Goal: Information Seeking & Learning: Learn about a topic

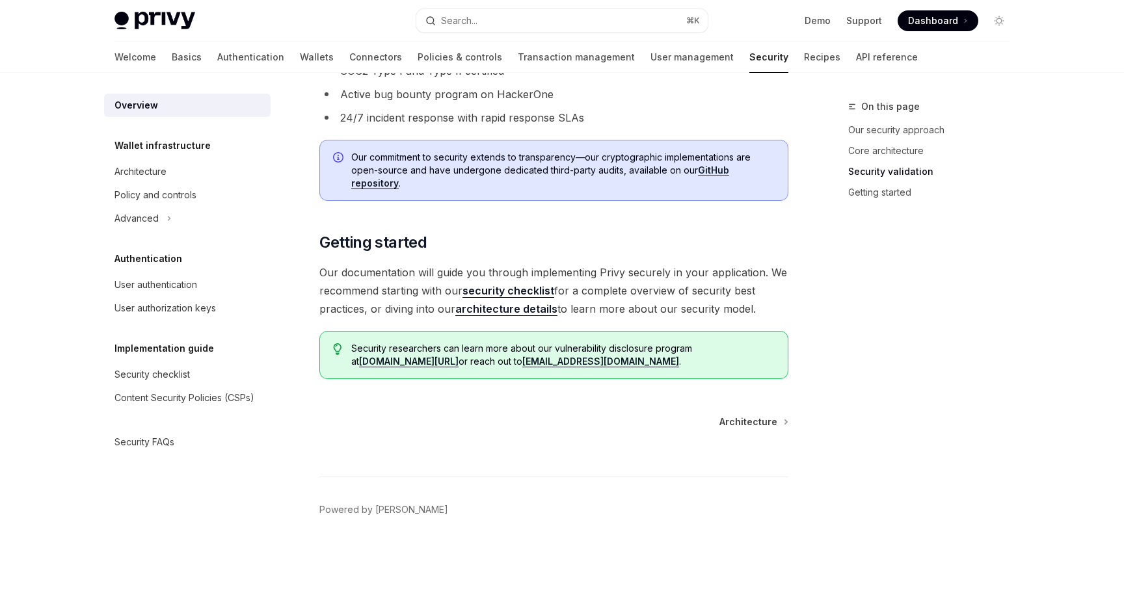
scroll to position [886, 0]
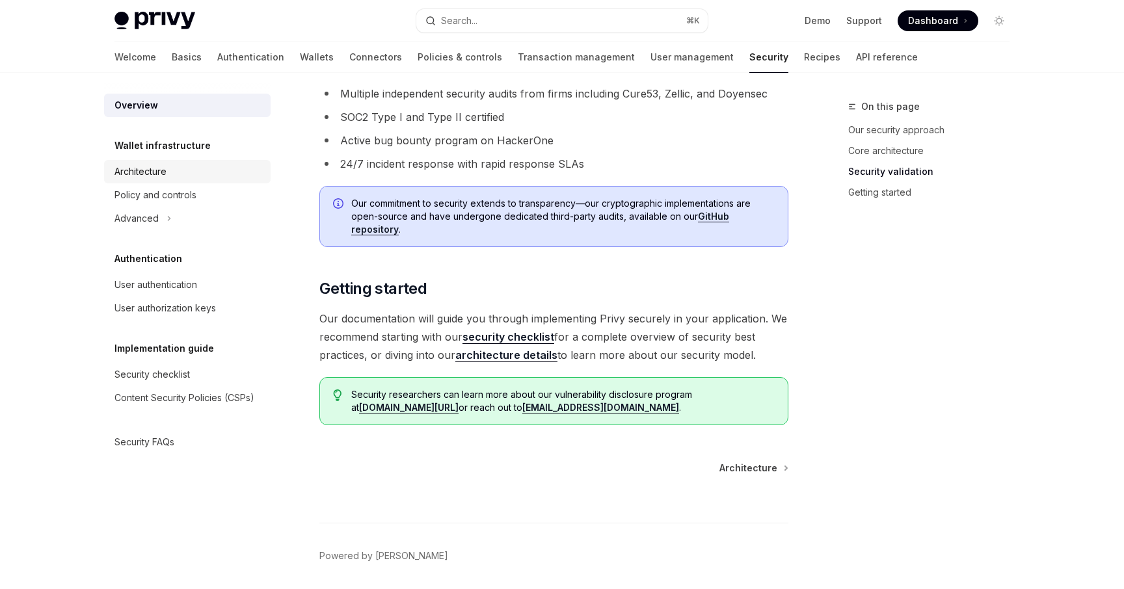
click at [170, 174] on div "Architecture" at bounding box center [189, 172] width 148 height 16
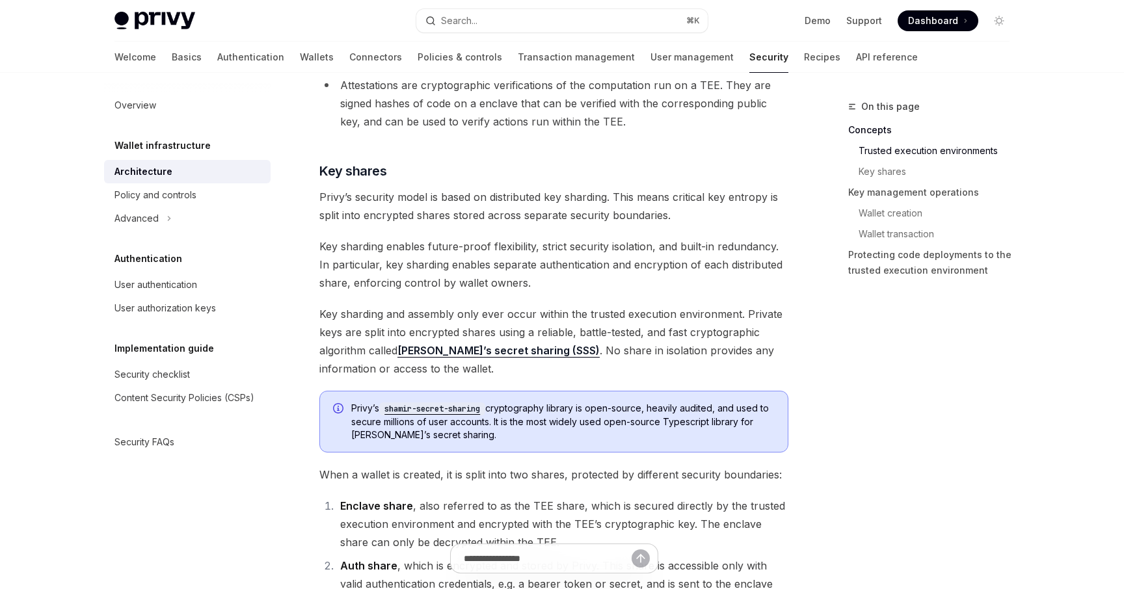
scroll to position [486, 0]
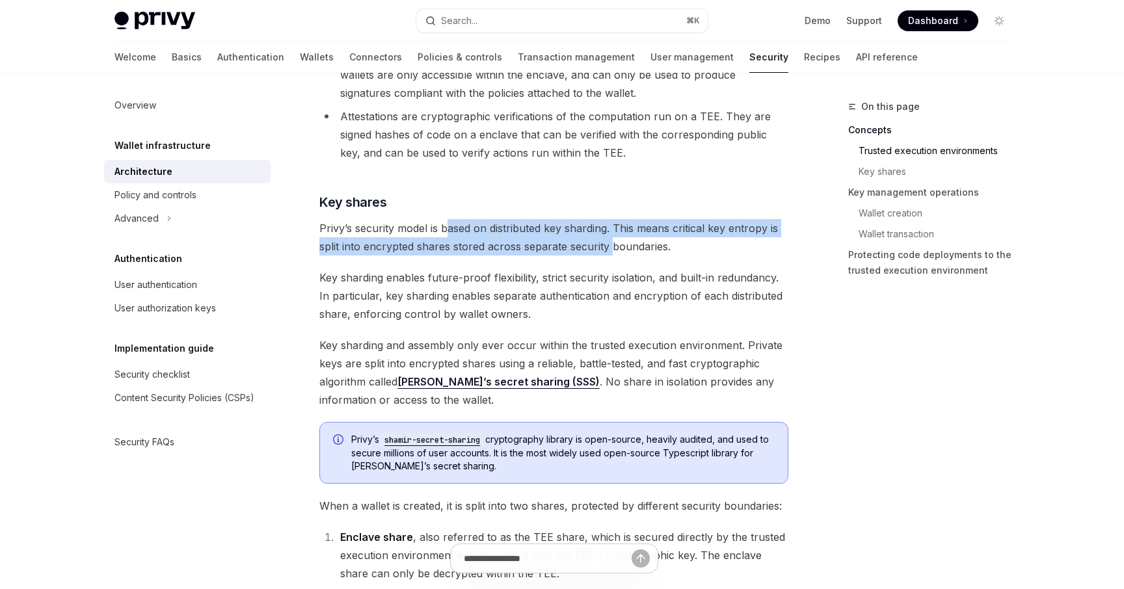
drag, startPoint x: 445, startPoint y: 231, endPoint x: 617, endPoint y: 244, distance: 172.9
click at [616, 244] on span "Privy’s security model is based on distributed key sharding. This means critica…" at bounding box center [553, 237] width 469 height 36
click at [617, 244] on span "Privy’s security model is based on distributed key sharding. This means critica…" at bounding box center [553, 237] width 469 height 36
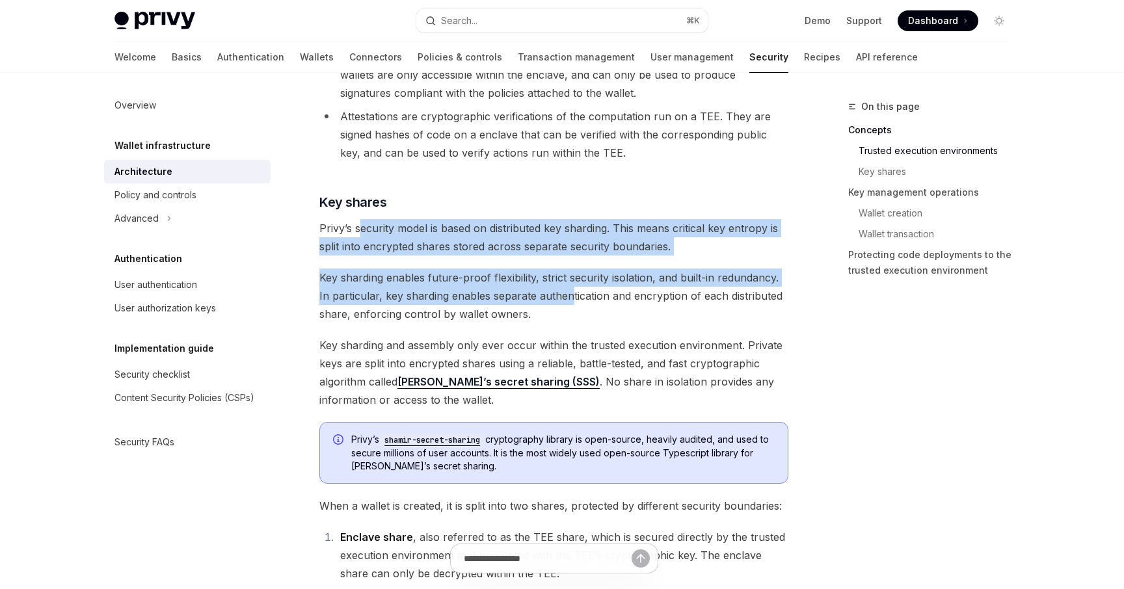
drag, startPoint x: 362, startPoint y: 230, endPoint x: 582, endPoint y: 304, distance: 231.5
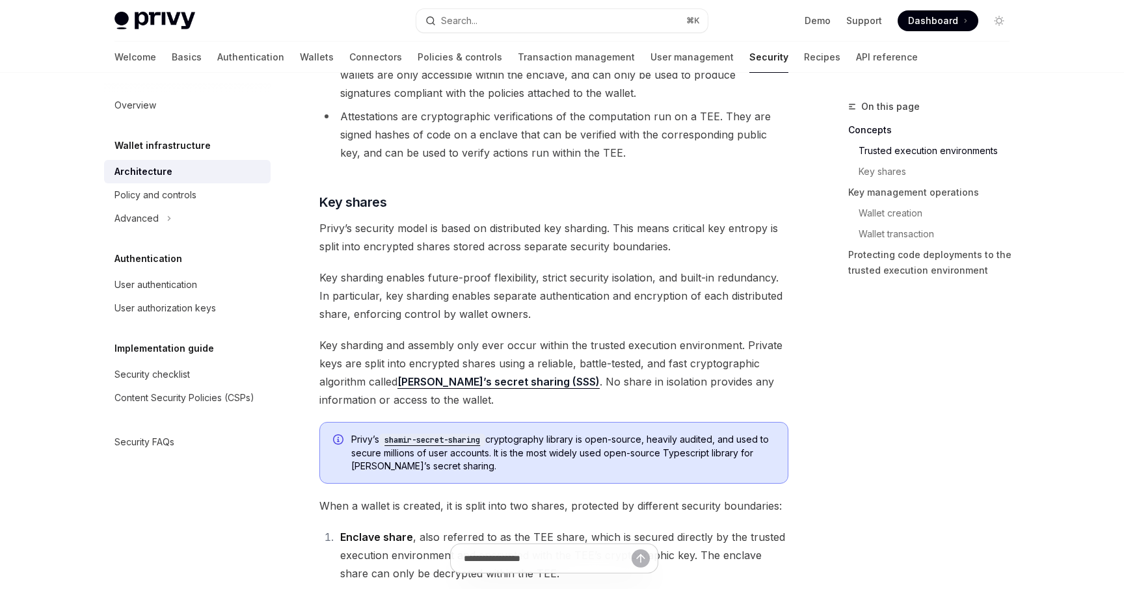
click at [555, 279] on span "Key sharding enables future-proof flexibility, strict security isolation, and b…" at bounding box center [553, 296] width 469 height 55
drag, startPoint x: 389, startPoint y: 247, endPoint x: 608, endPoint y: 268, distance: 220.3
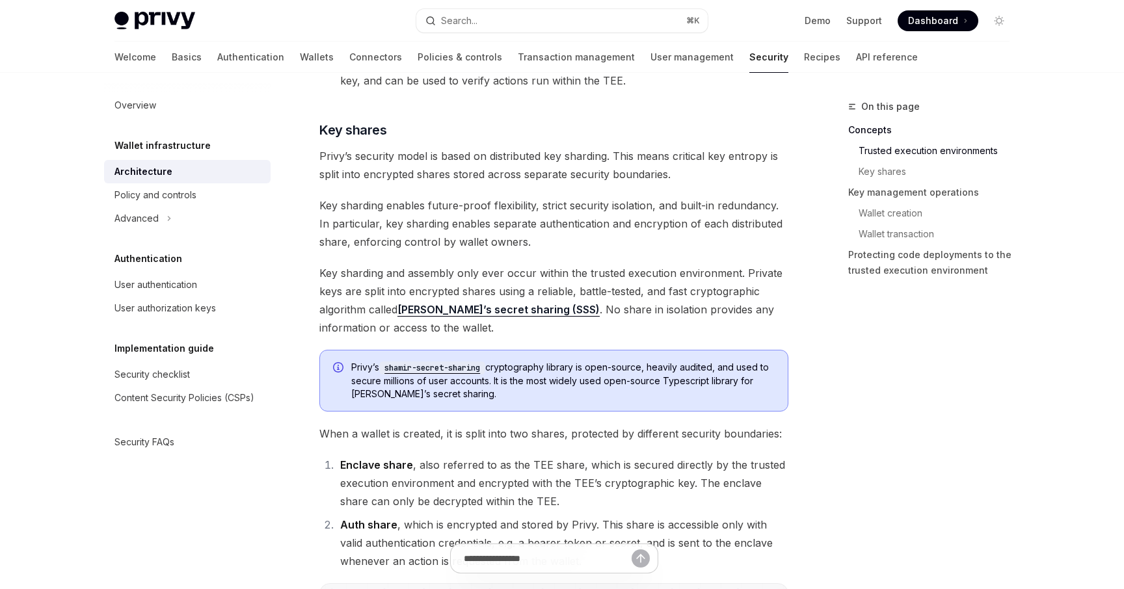
scroll to position [563, 0]
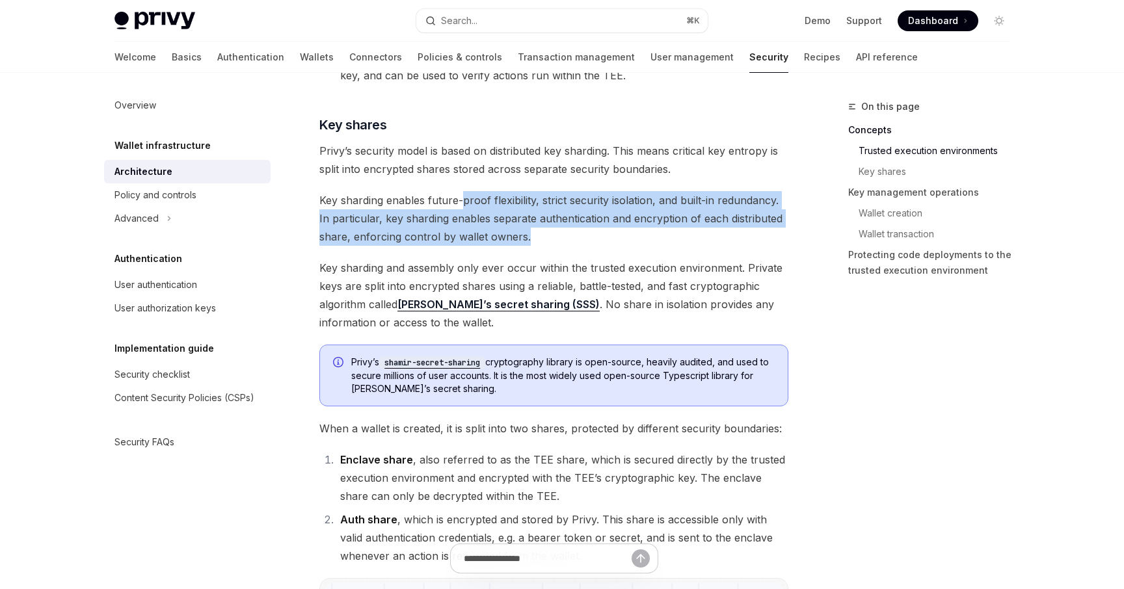
drag, startPoint x: 462, startPoint y: 206, endPoint x: 629, endPoint y: 231, distance: 169.0
click at [625, 230] on span "Key sharding enables future-proof flexibility, strict security isolation, and b…" at bounding box center [553, 218] width 469 height 55
click at [629, 231] on span "Key sharding enables future-proof flexibility, strict security isolation, and b…" at bounding box center [553, 218] width 469 height 55
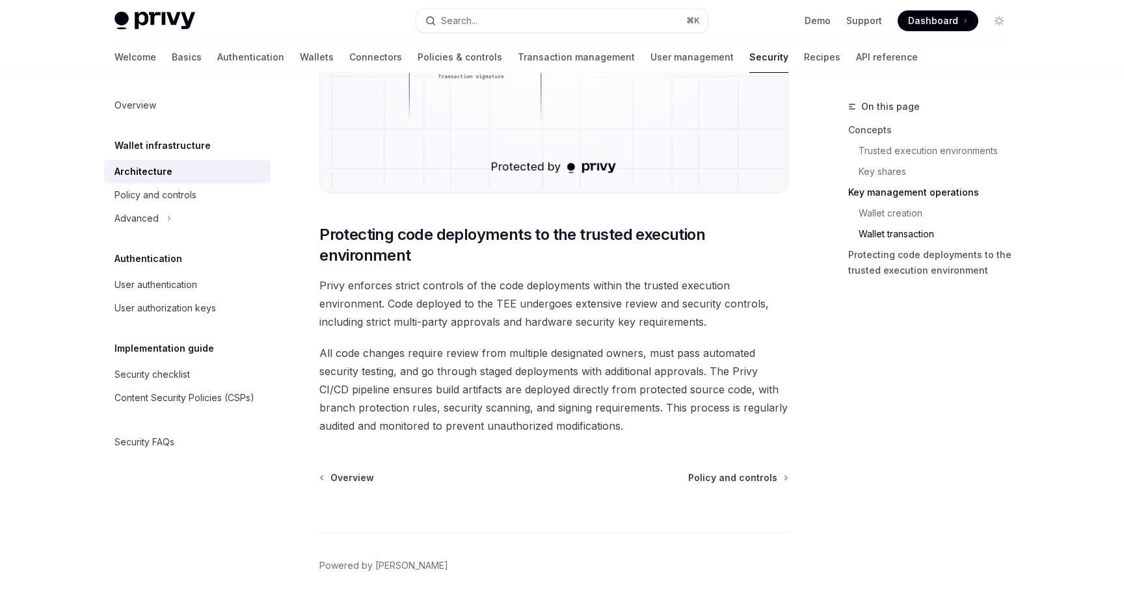
scroll to position [2708, 0]
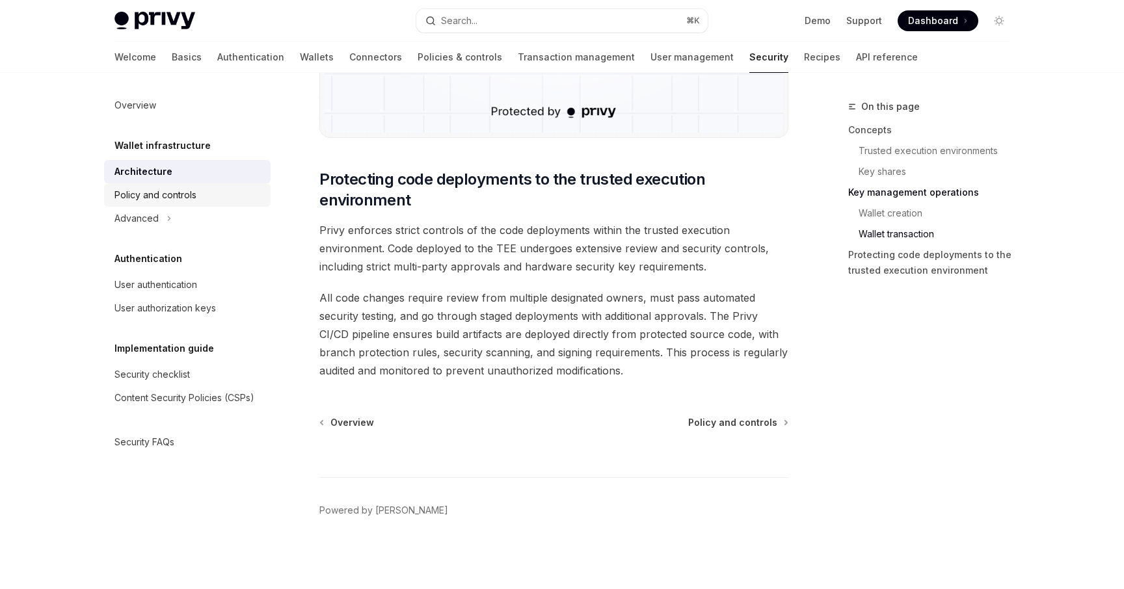
click at [142, 196] on div "Policy and controls" at bounding box center [156, 195] width 82 height 16
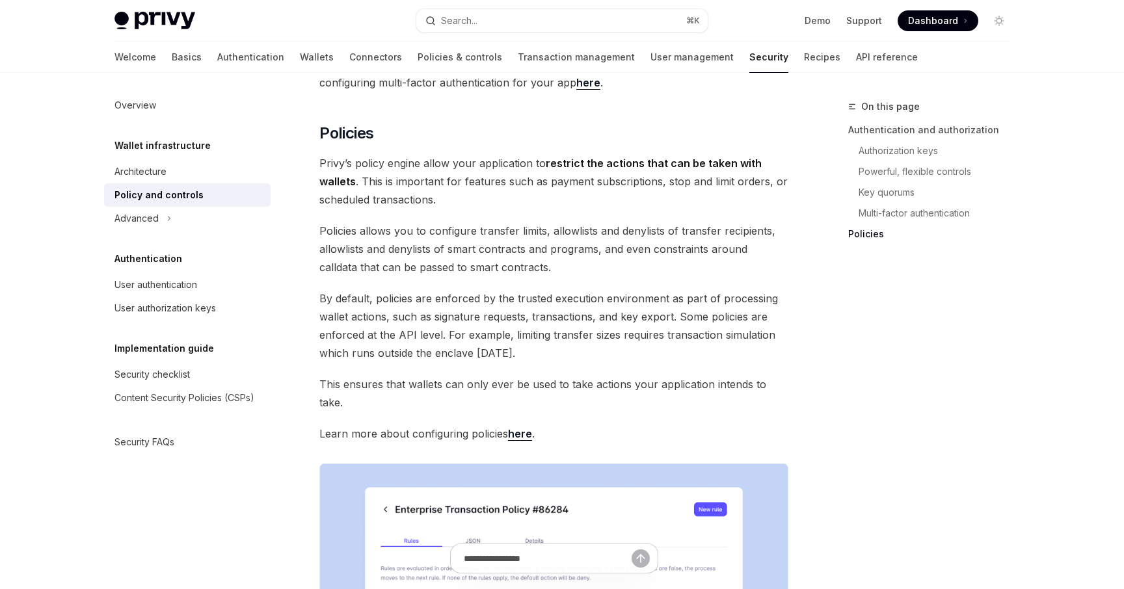
scroll to position [1266, 0]
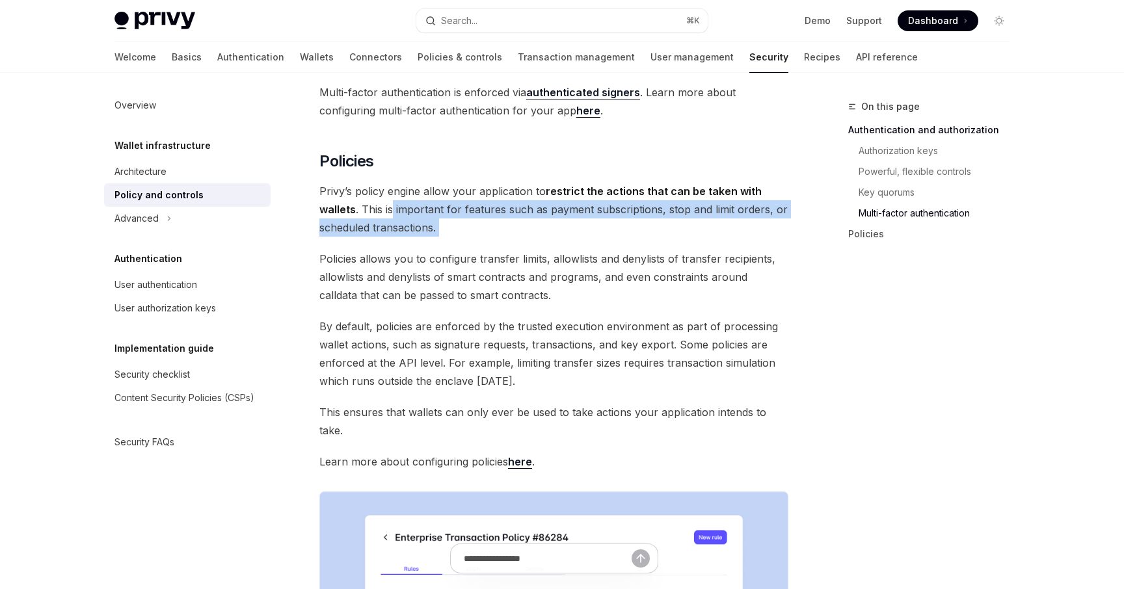
drag, startPoint x: 390, startPoint y: 194, endPoint x: 591, endPoint y: 226, distance: 203.6
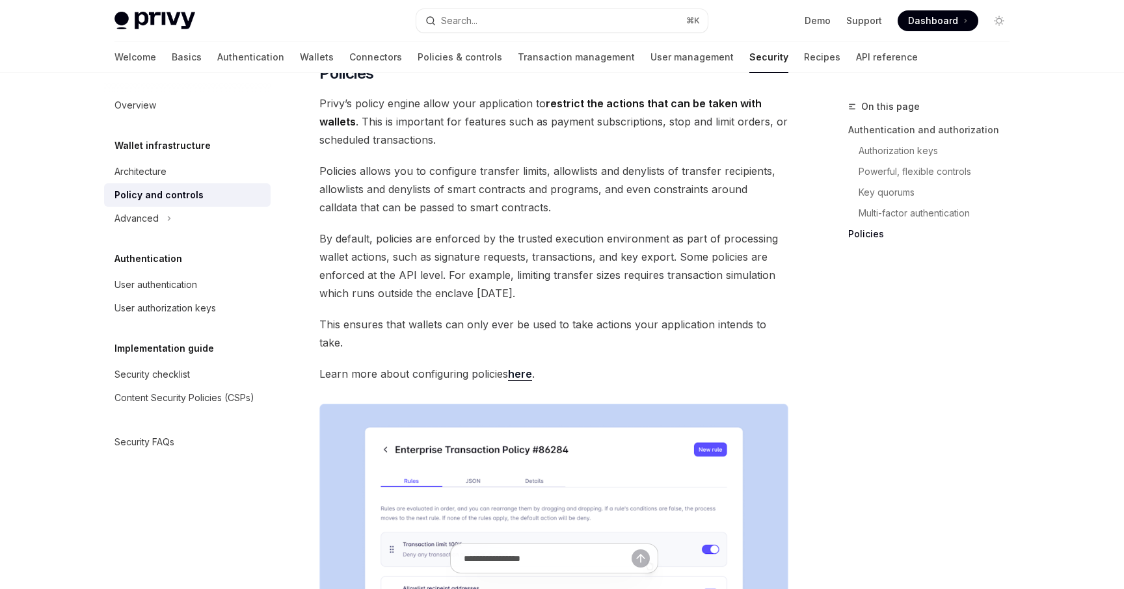
scroll to position [1355, 0]
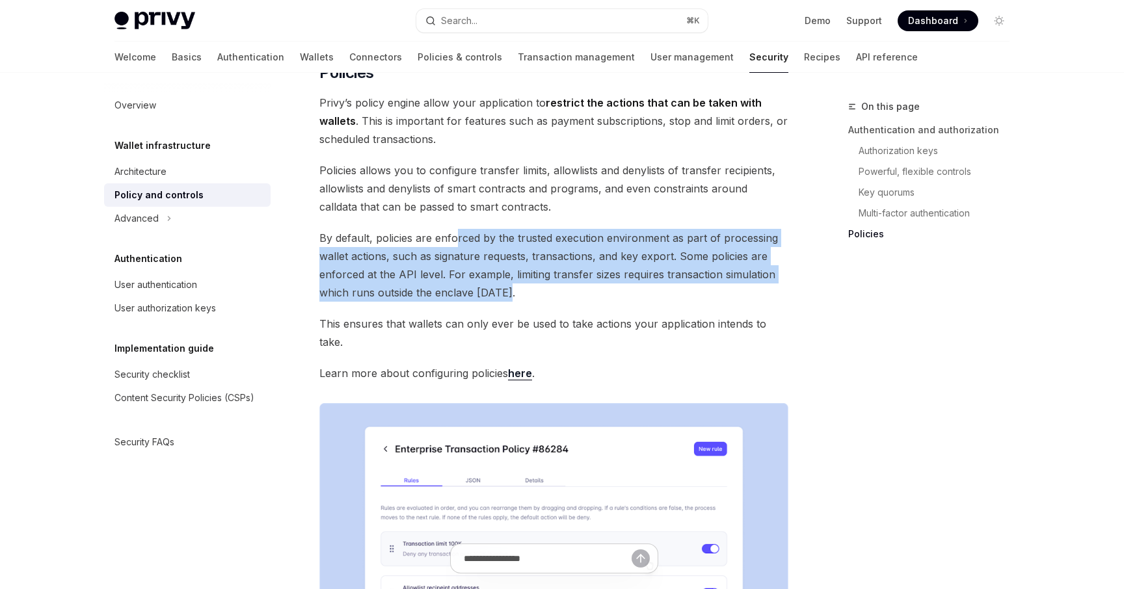
drag, startPoint x: 453, startPoint y: 219, endPoint x: 717, endPoint y: 277, distance: 269.8
click at [717, 277] on span "By default, policies are enforced by the trusted execution environment as part …" at bounding box center [553, 265] width 469 height 73
click at [708, 271] on span "By default, policies are enforced by the trusted execution environment as part …" at bounding box center [553, 265] width 469 height 73
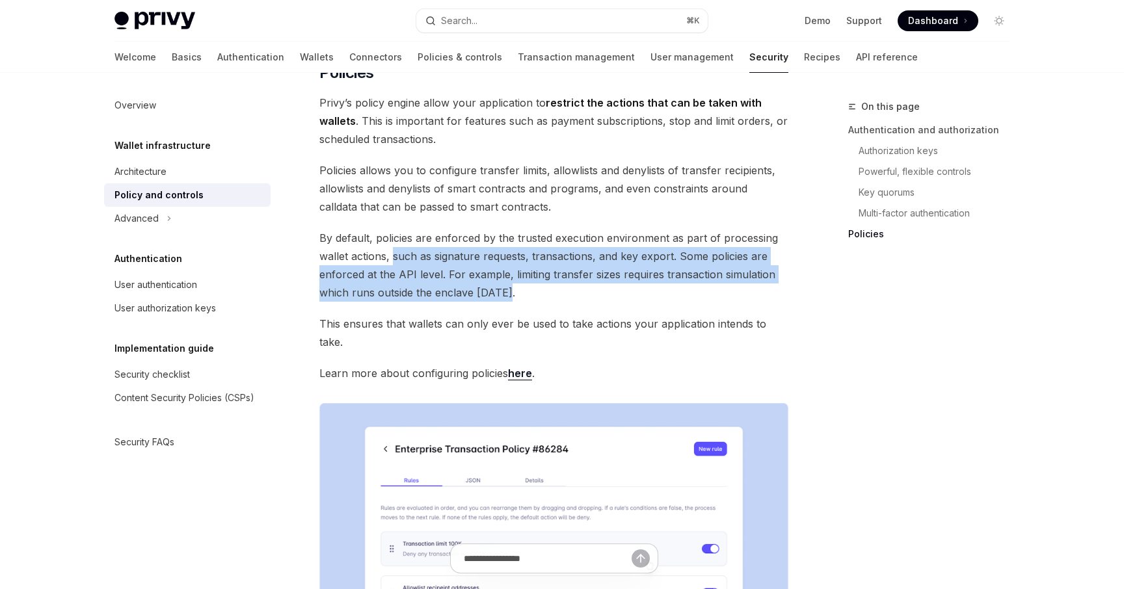
drag, startPoint x: 392, startPoint y: 239, endPoint x: 604, endPoint y: 282, distance: 216.4
click at [604, 282] on span "By default, policies are enforced by the trusted execution environment as part …" at bounding box center [553, 265] width 469 height 73
drag, startPoint x: 409, startPoint y: 241, endPoint x: 593, endPoint y: 290, distance: 190.5
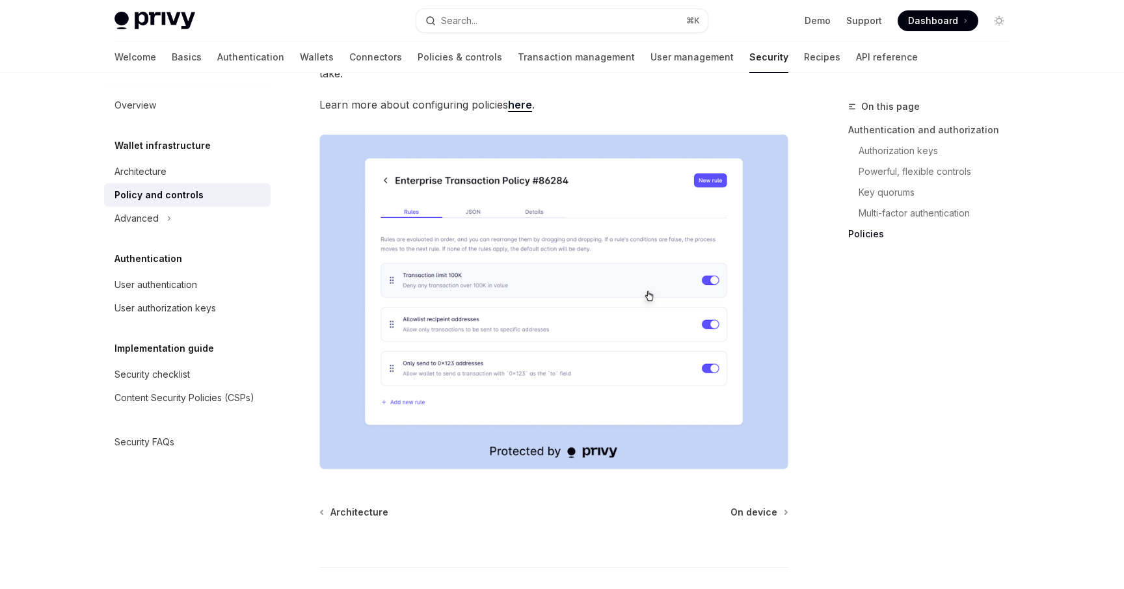
scroll to position [1677, 0]
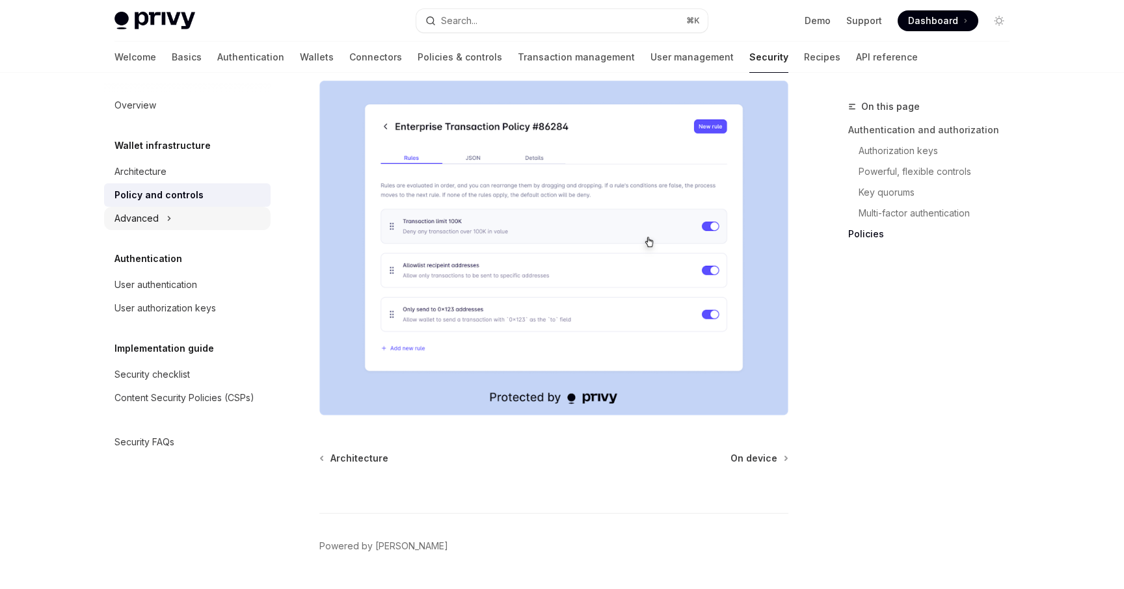
click at [144, 220] on div "Advanced" at bounding box center [137, 219] width 44 height 16
type textarea "*"
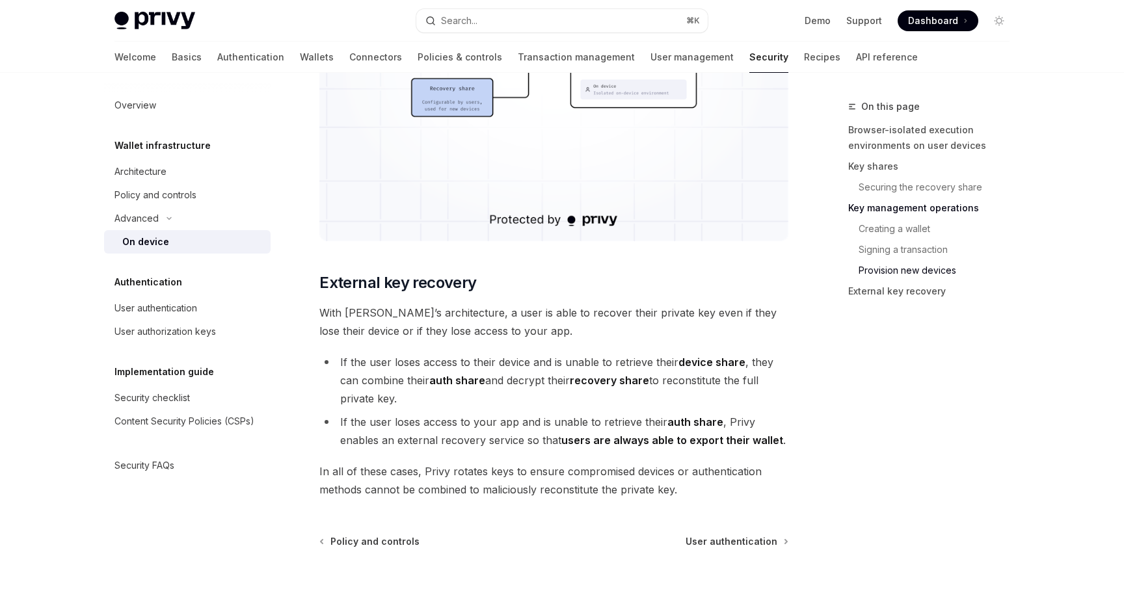
scroll to position [3584, 0]
